Goal: Task Accomplishment & Management: Use online tool/utility

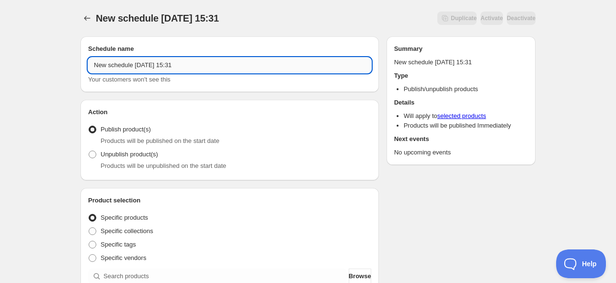
click at [143, 69] on input "New schedule [DATE] 15:31" at bounding box center [229, 64] width 283 height 15
paste input "To put archive from [DATE]"
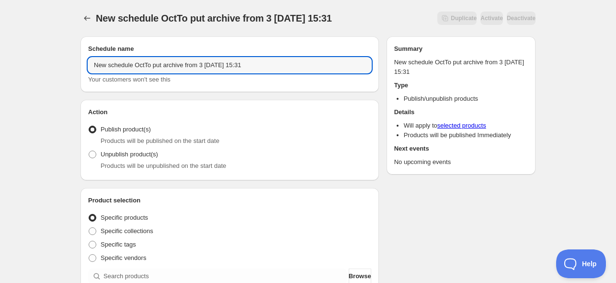
drag, startPoint x: 286, startPoint y: 66, endPoint x: 36, endPoint y: 62, distance: 249.2
paste input "To put archive from [DATE]"
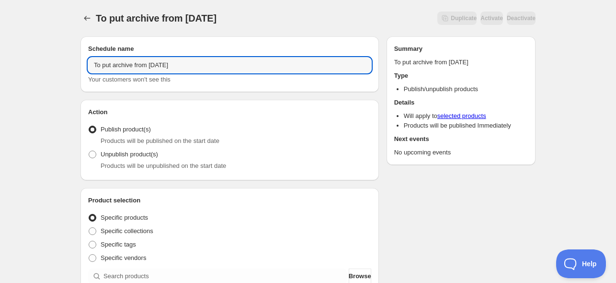
type input "To put archive from [DATE]"
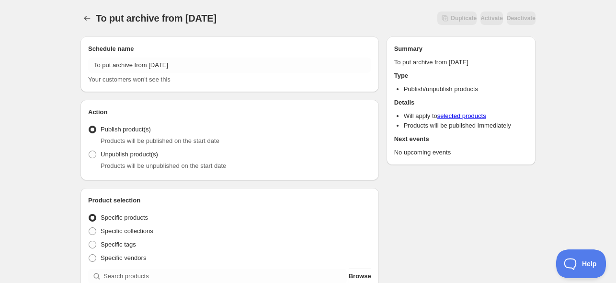
click at [92, 152] on span at bounding box center [93, 154] width 8 height 8
click at [89, 151] on input "Unpublish product(s)" at bounding box center [89, 150] width 0 height 0
radio input "true"
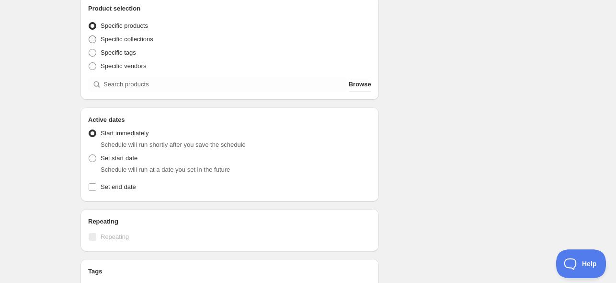
click at [130, 40] on span "Specific collections" at bounding box center [127, 38] width 53 height 7
click at [89, 36] on input "Specific collections" at bounding box center [89, 35] width 0 height 0
radio input "true"
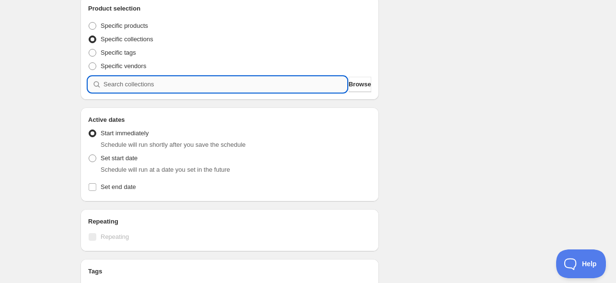
click at [130, 89] on input "search" at bounding box center [224, 84] width 243 height 15
paste input "To put archive from [DATE]"
type input "To put archive from [DATE]"
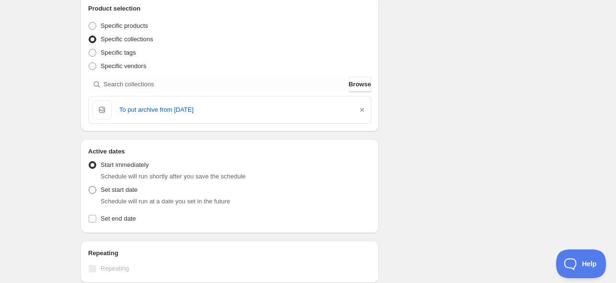
click at [109, 189] on span "Set start date" at bounding box center [119, 189] width 37 height 7
click at [89, 186] on input "Set start date" at bounding box center [89, 186] width 0 height 0
radio input "true"
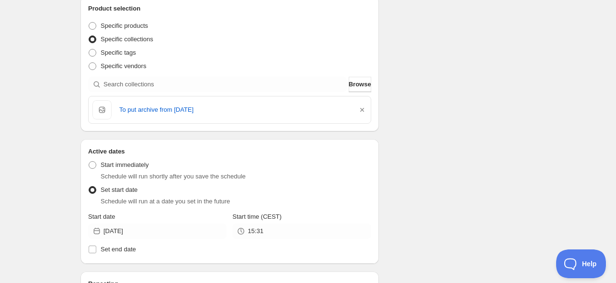
scroll to position [383, 0]
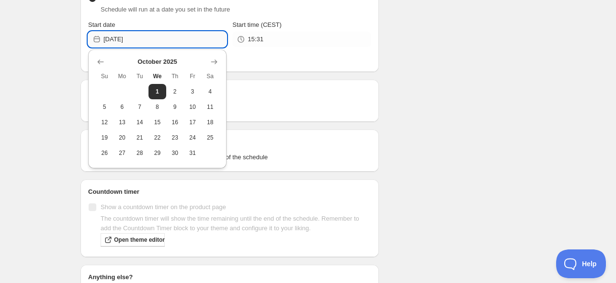
click at [146, 39] on input "[DATE]" at bounding box center [164, 39] width 123 height 15
click at [176, 92] on span "2" at bounding box center [175, 92] width 10 height 8
type input "[DATE]"
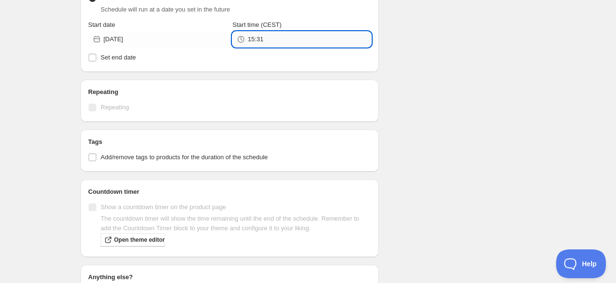
click at [261, 40] on input "15:31" at bounding box center [309, 39] width 123 height 15
click at [270, 40] on input "15:31" at bounding box center [309, 39] width 123 height 15
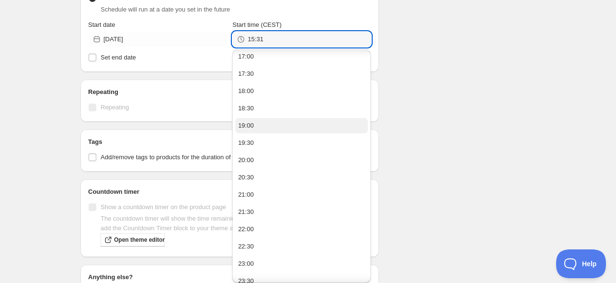
scroll to position [598, 0]
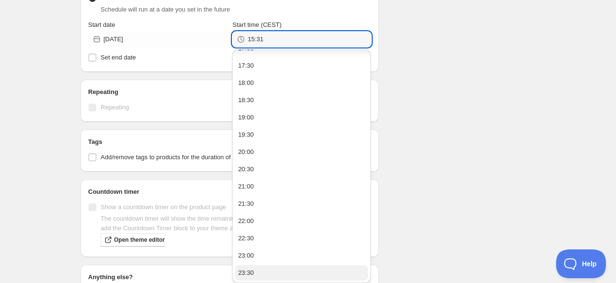
click at [254, 270] on button "23:30" at bounding box center [301, 272] width 133 height 15
type input "23:30"
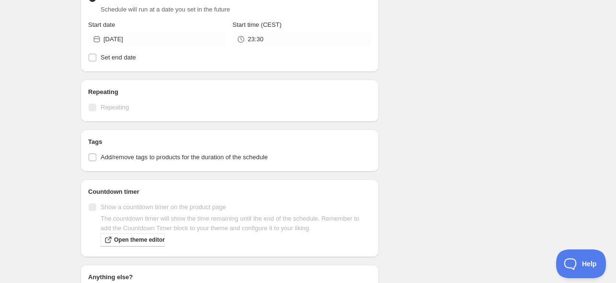
click at [413, 101] on div "Schedule name To put archive from [DATE] Your customers won't see this Action A…" at bounding box center [304, 16] width 463 height 743
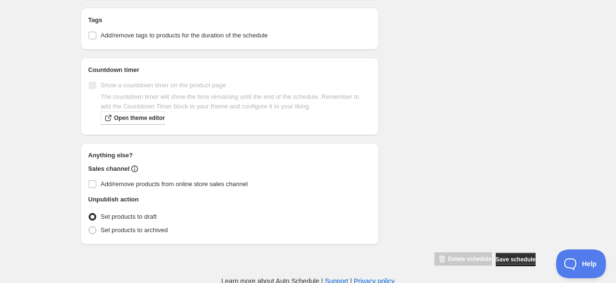
scroll to position [506, 0]
click at [92, 228] on span at bounding box center [93, 229] width 8 height 8
click at [89, 226] on input "Set products to archived" at bounding box center [89, 225] width 0 height 0
radio input "true"
click at [509, 258] on span "Save schedule" at bounding box center [516, 258] width 40 height 8
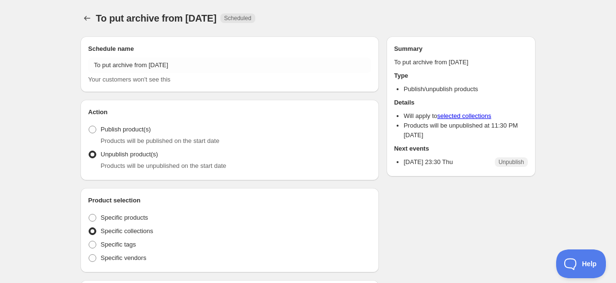
radio input "true"
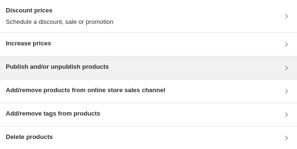
click at [49, 70] on h3 "Publish and/or unpublish products" at bounding box center [57, 67] width 103 height 10
